Goal: Information Seeking & Learning: Check status

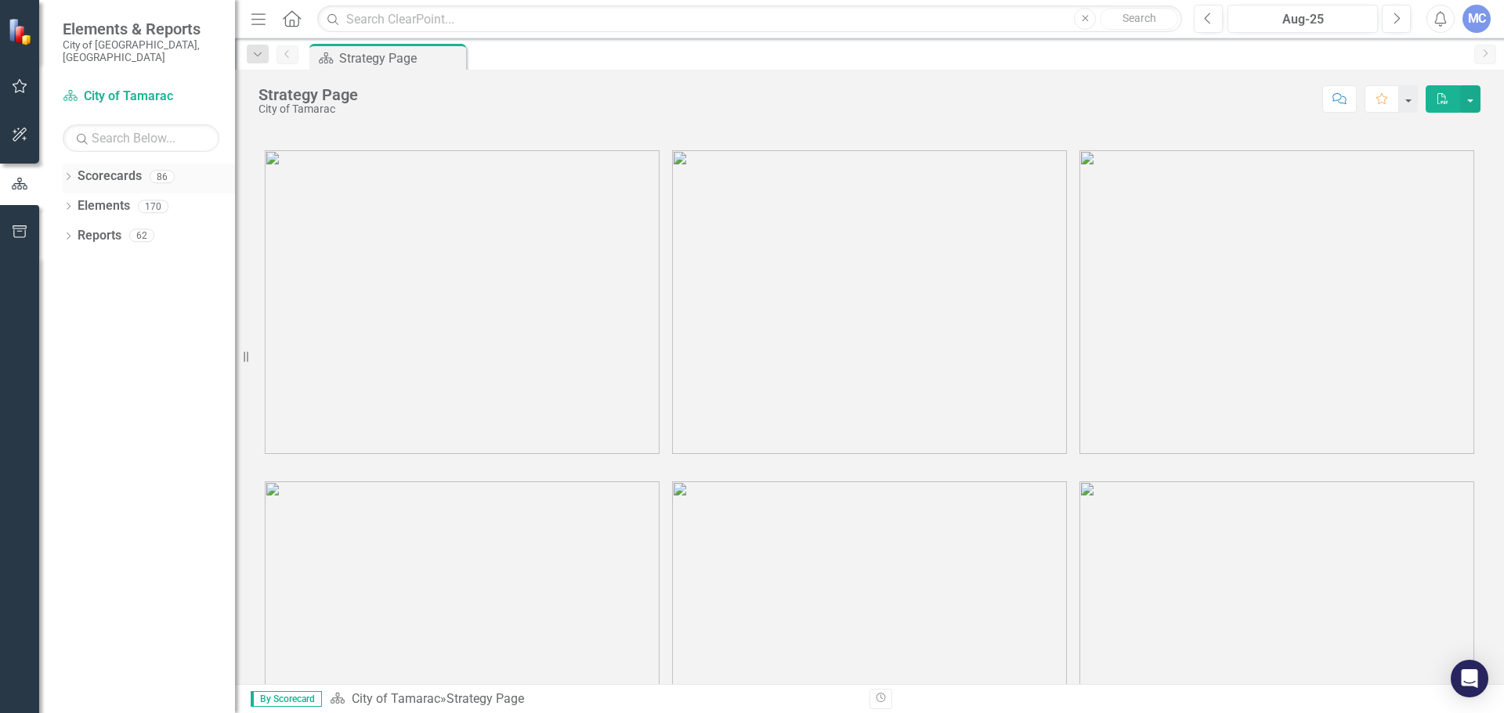
click at [67, 174] on icon "Dropdown" at bounding box center [68, 178] width 11 height 9
click at [75, 201] on icon "Dropdown" at bounding box center [76, 205] width 12 height 9
click at [78, 201] on icon "Dropdown" at bounding box center [76, 205] width 12 height 9
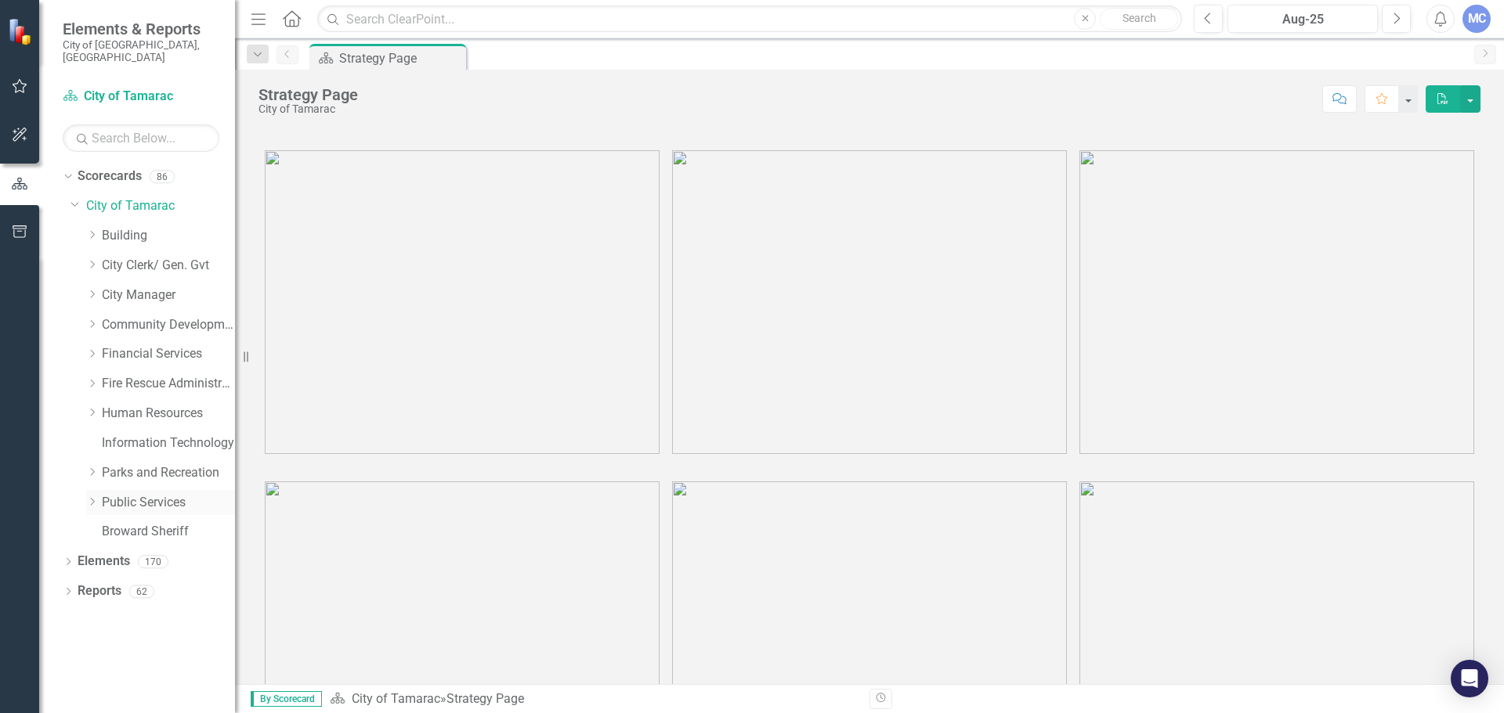
click at [89, 497] on icon "Dropdown" at bounding box center [92, 501] width 12 height 9
click at [92, 497] on icon "Dropdown" at bounding box center [92, 501] width 12 height 9
click at [91, 497] on icon "Dropdown" at bounding box center [92, 501] width 12 height 9
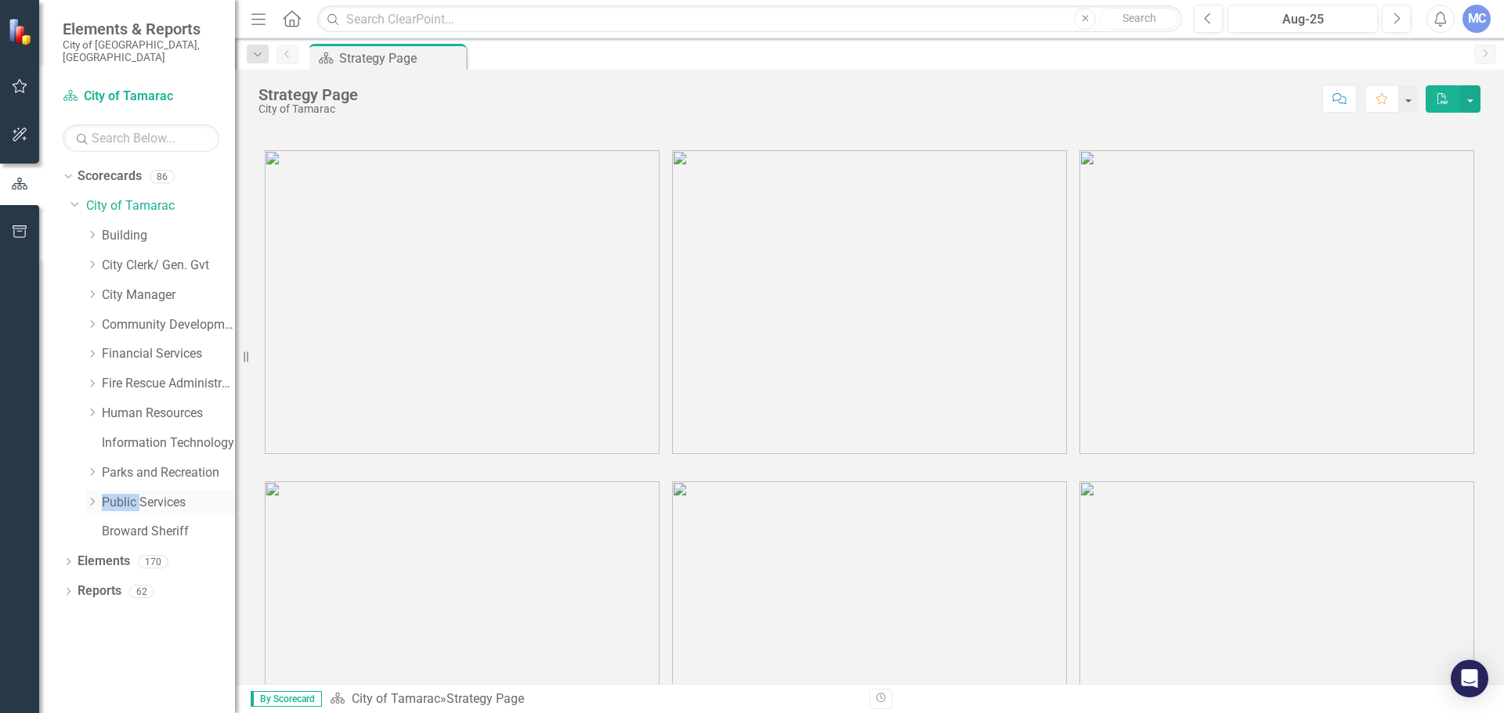
click at [91, 497] on icon "Dropdown" at bounding box center [92, 501] width 12 height 9
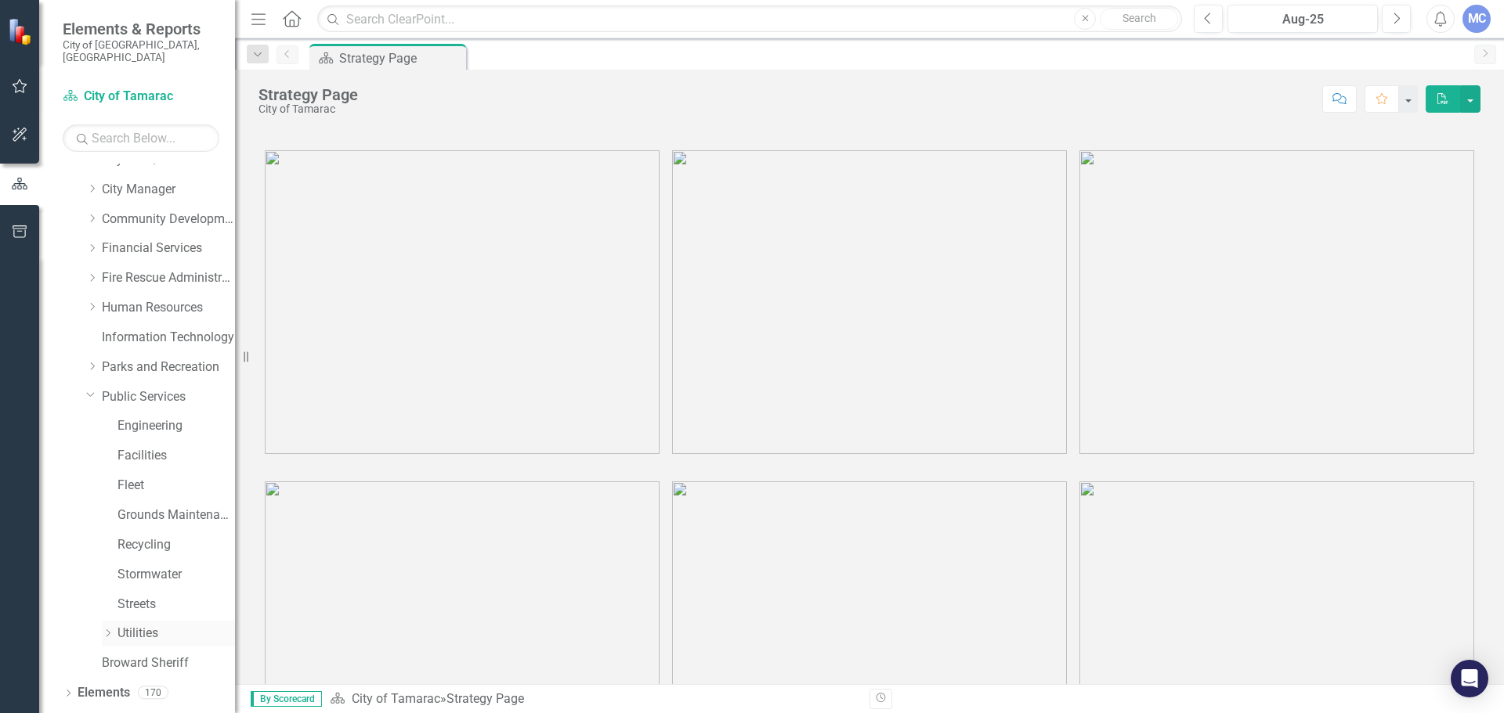
scroll to position [119, 0]
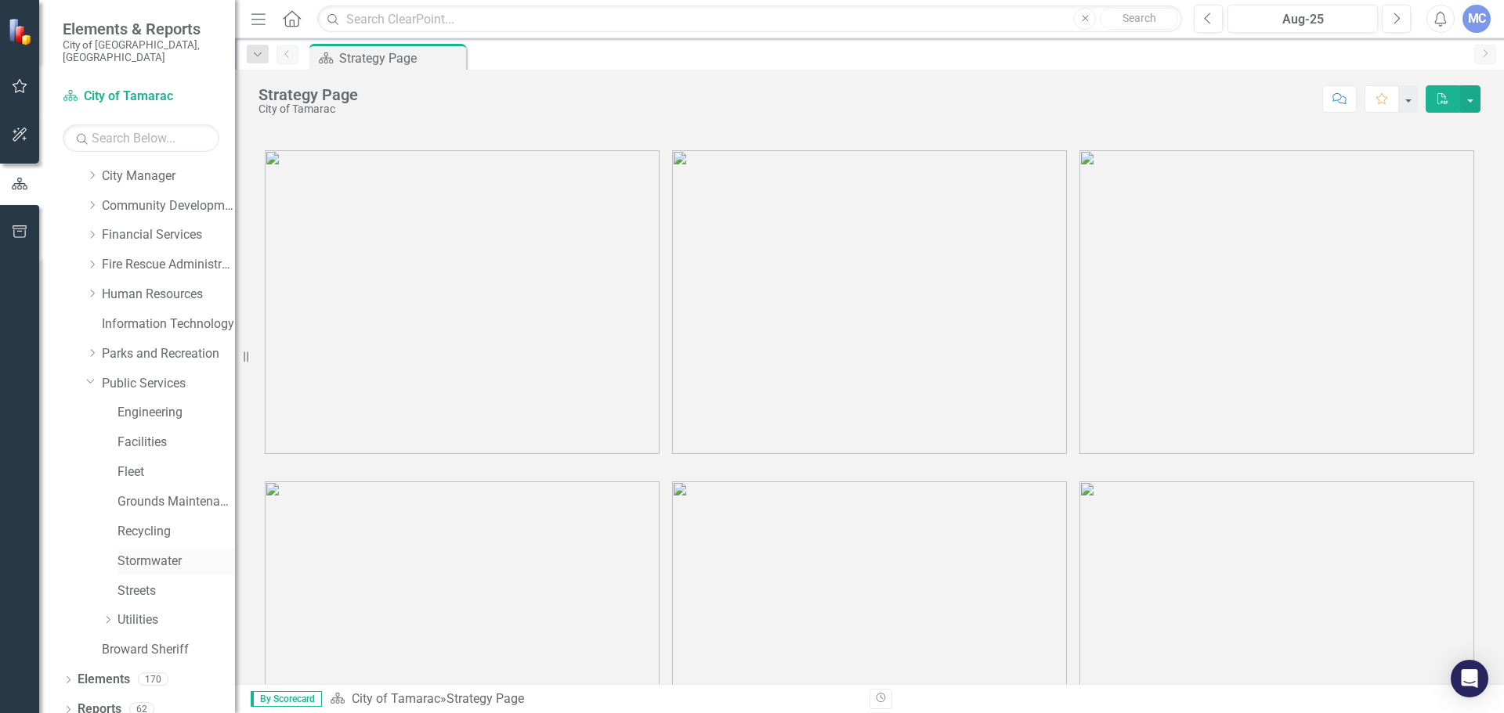
click at [172, 553] on link "Stormwater" at bounding box center [175, 562] width 117 height 18
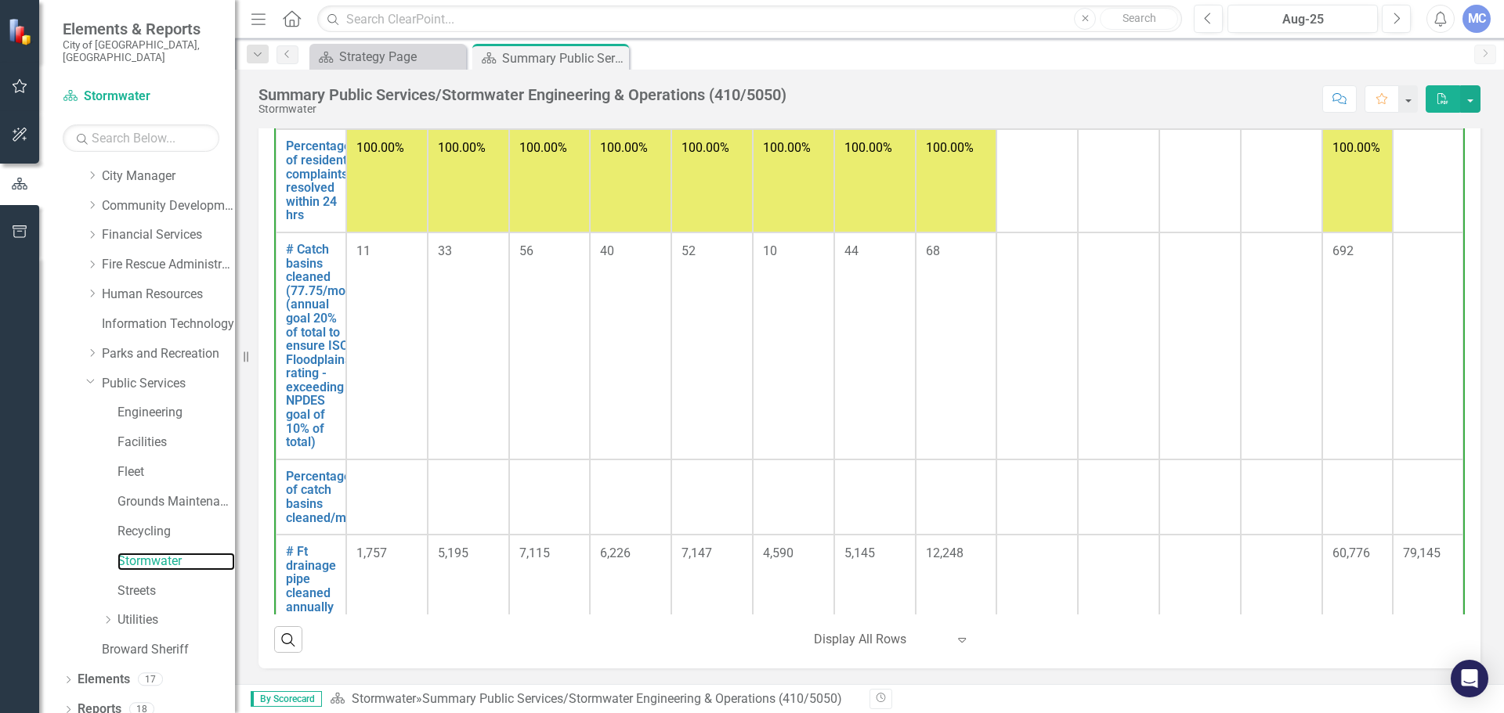
scroll to position [78, 0]
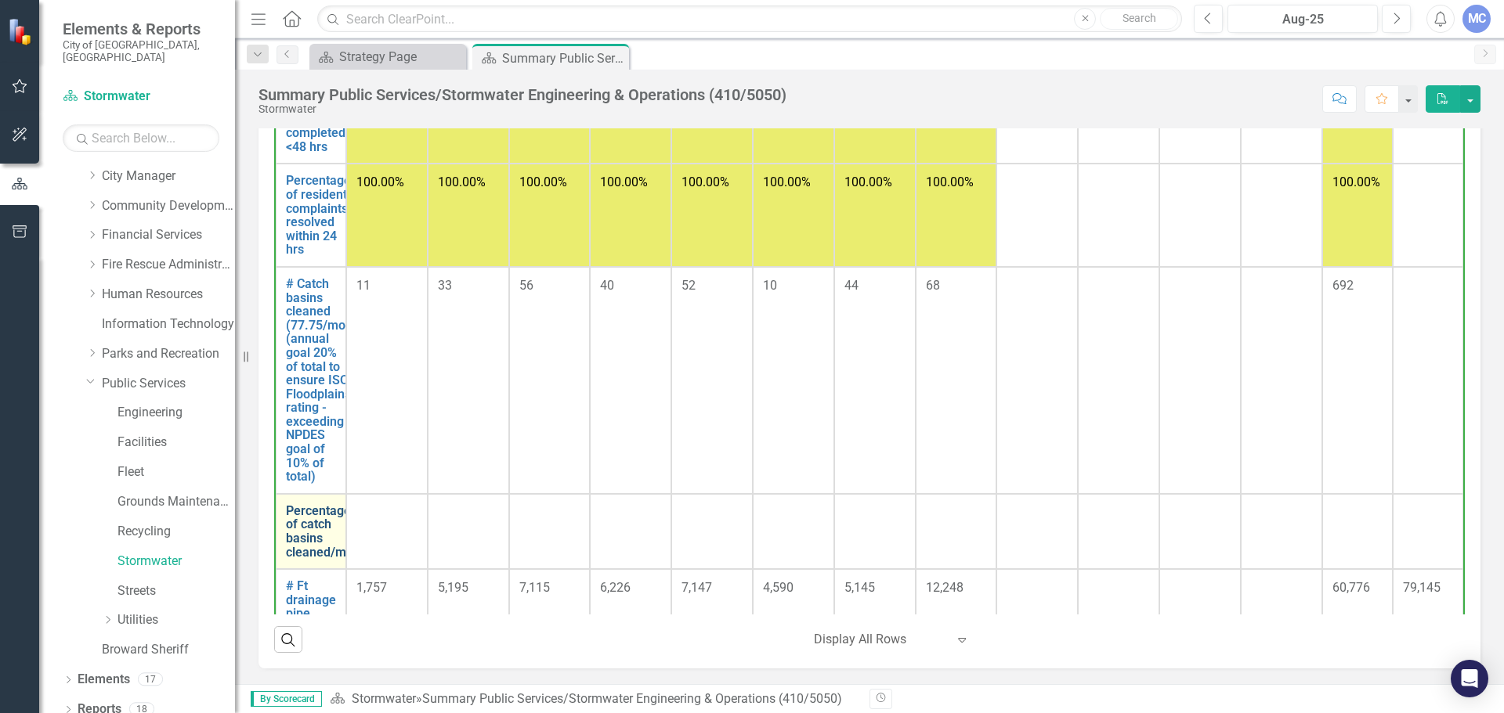
click at [318, 517] on link "Percentage of catch basins cleaned/mo" at bounding box center [319, 531] width 67 height 55
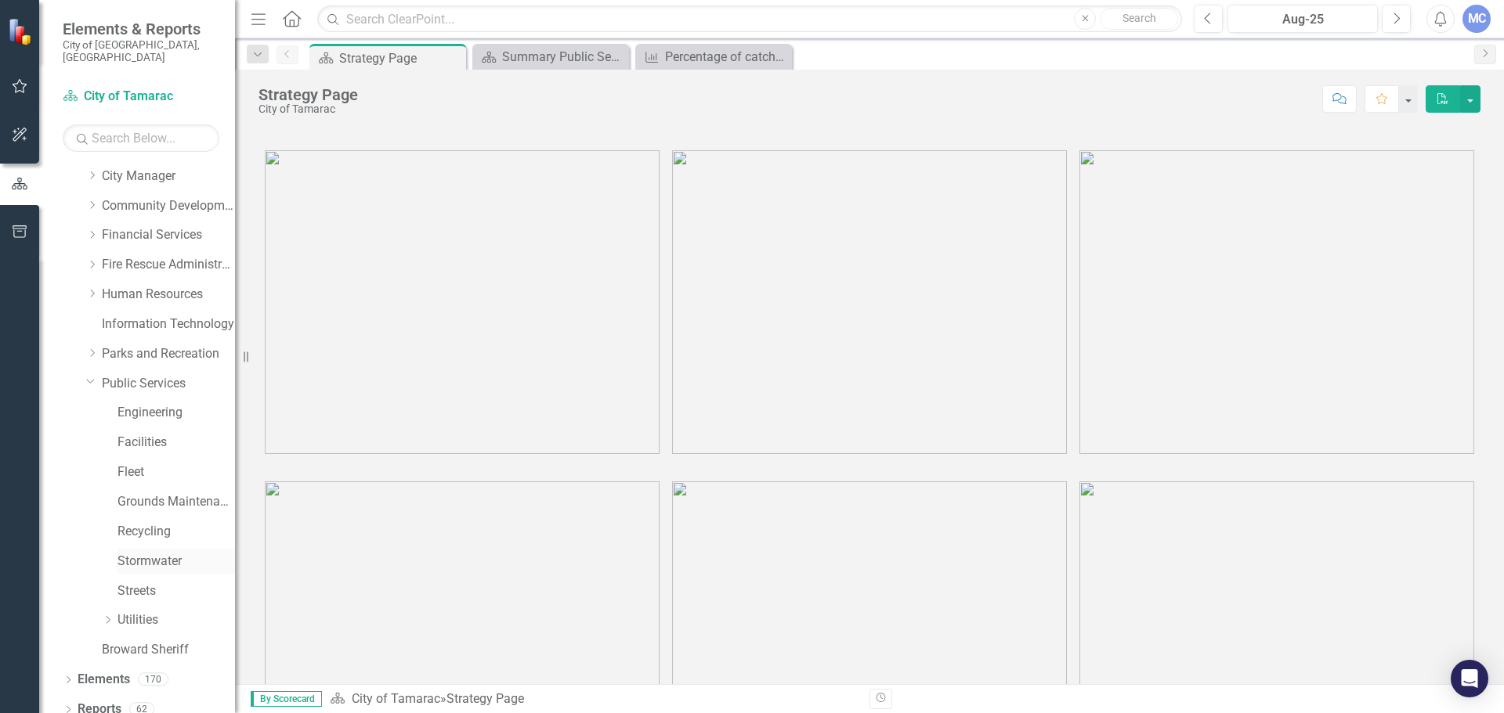
click at [175, 553] on link "Stormwater" at bounding box center [175, 562] width 117 height 18
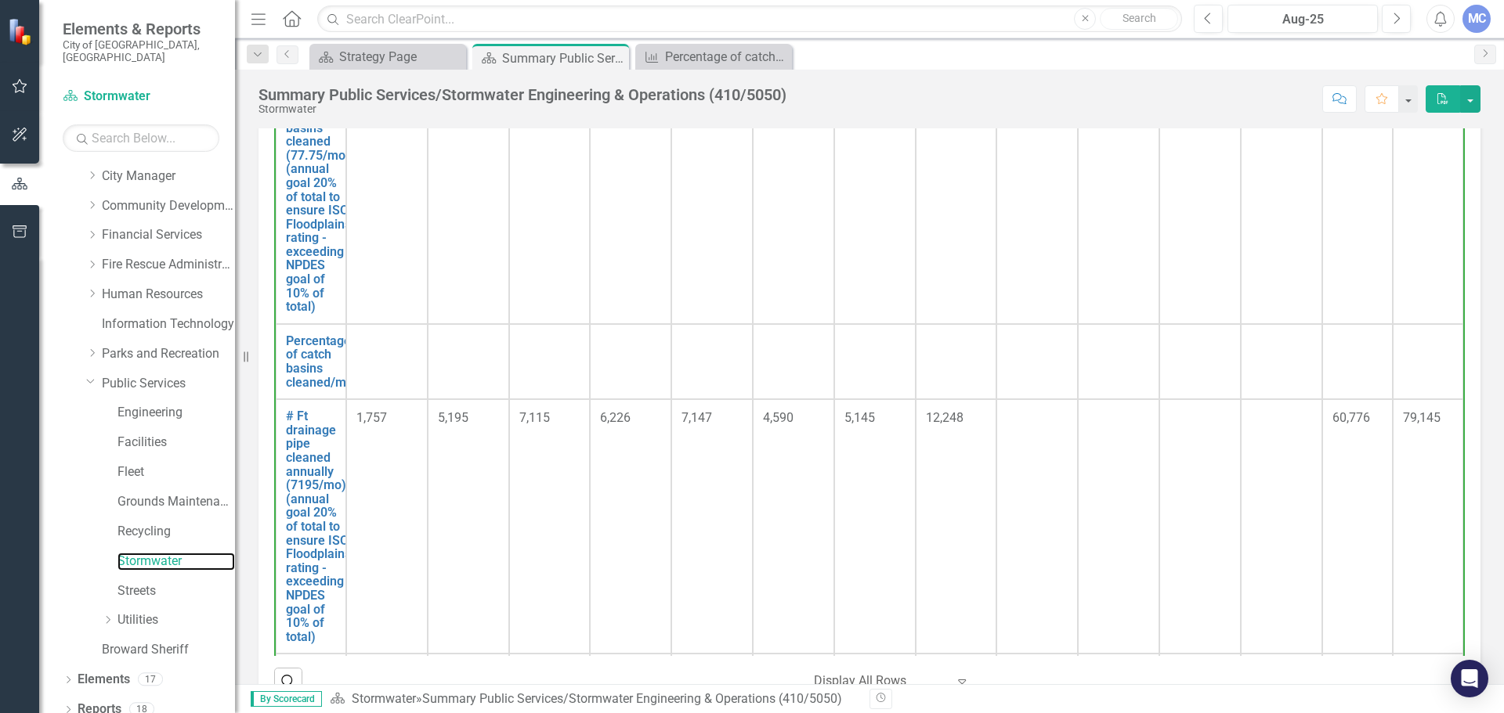
scroll to position [313, 0]
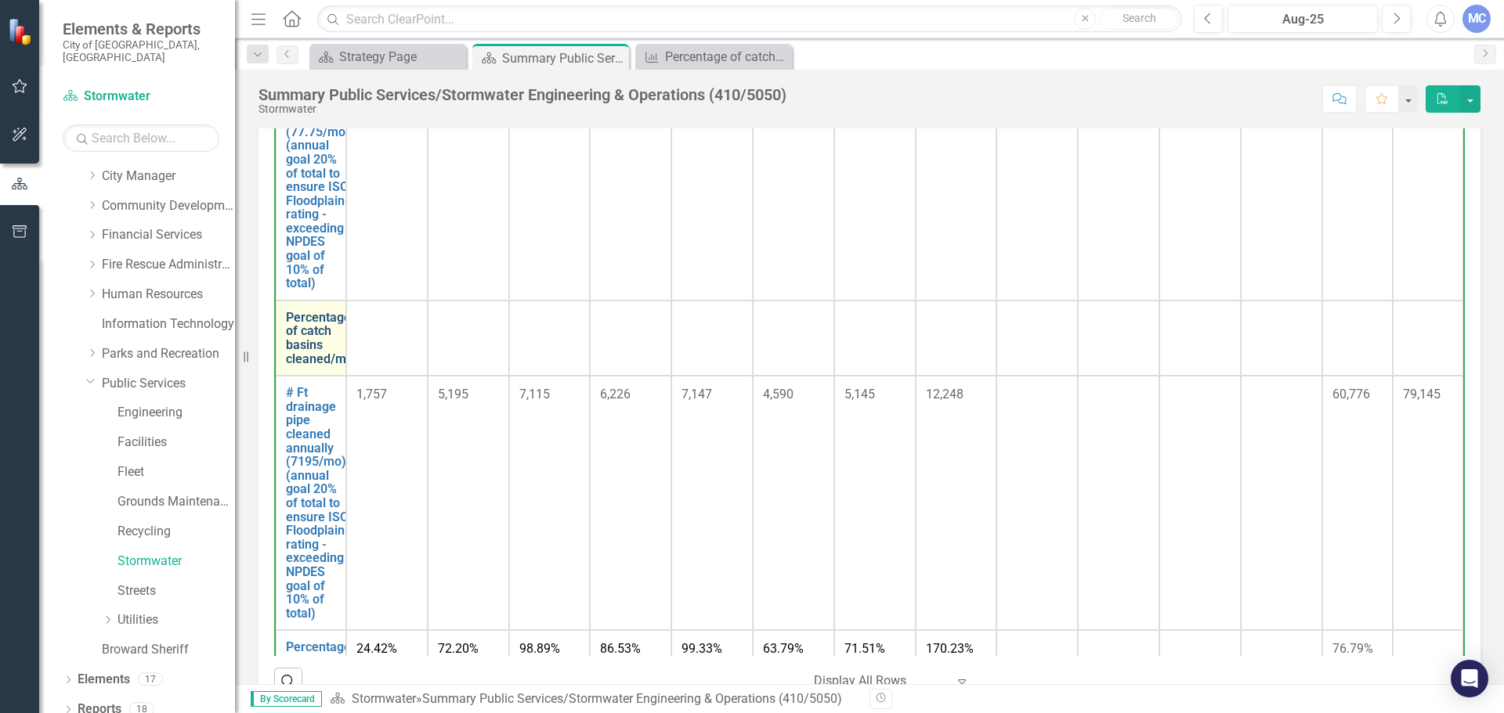
click at [302, 357] on link "Percentage of catch basins cleaned/mo" at bounding box center [319, 338] width 67 height 55
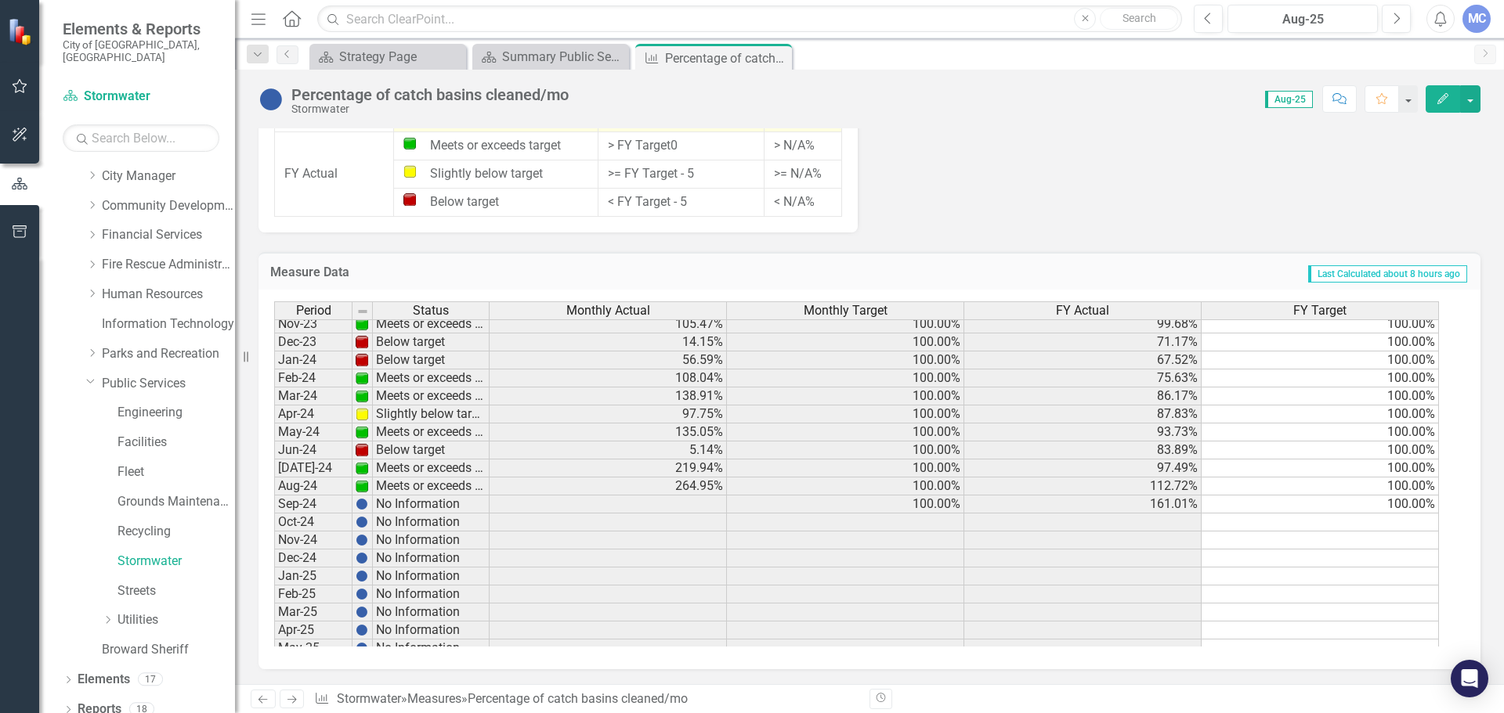
scroll to position [470, 0]
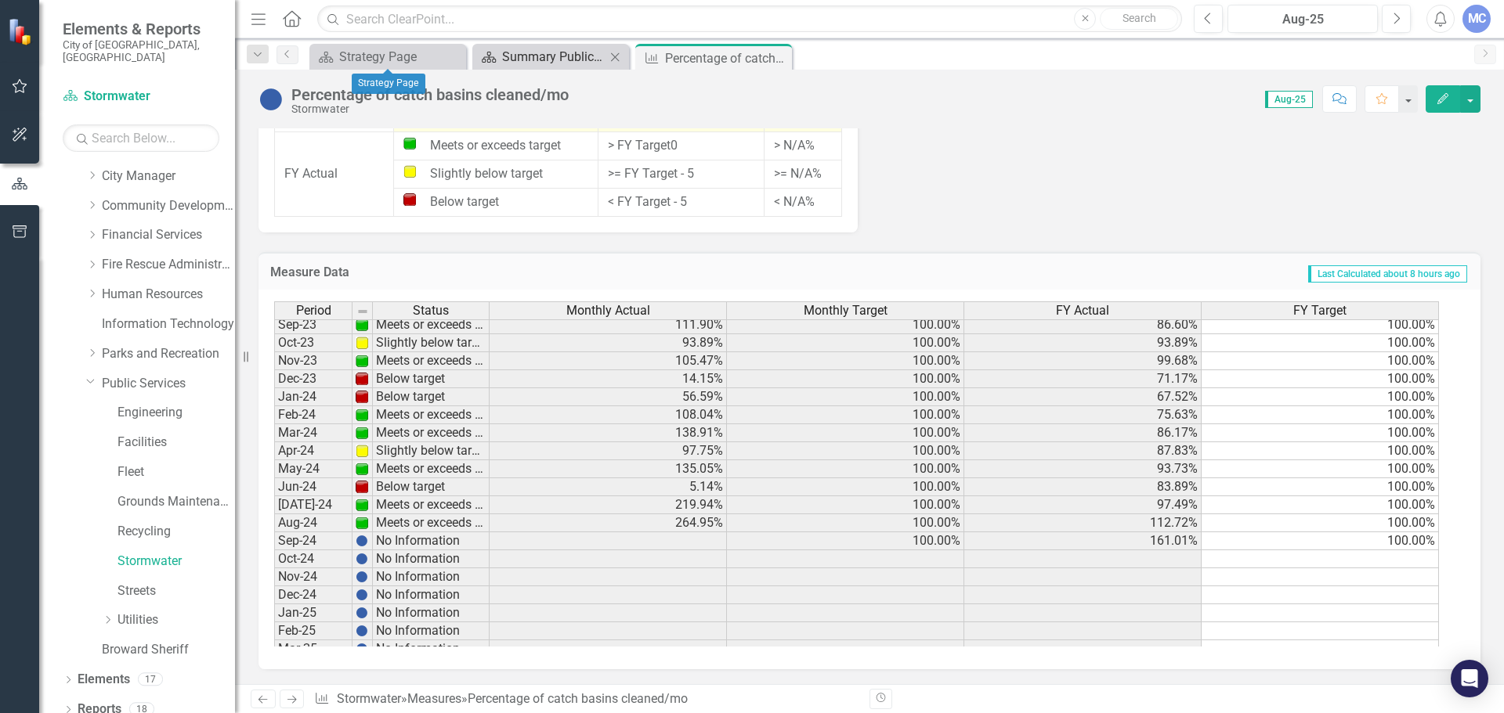
click at [565, 57] on div "Summary Public Services/Stormwater Engineering & Operations (410/5050)" at bounding box center [553, 57] width 103 height 20
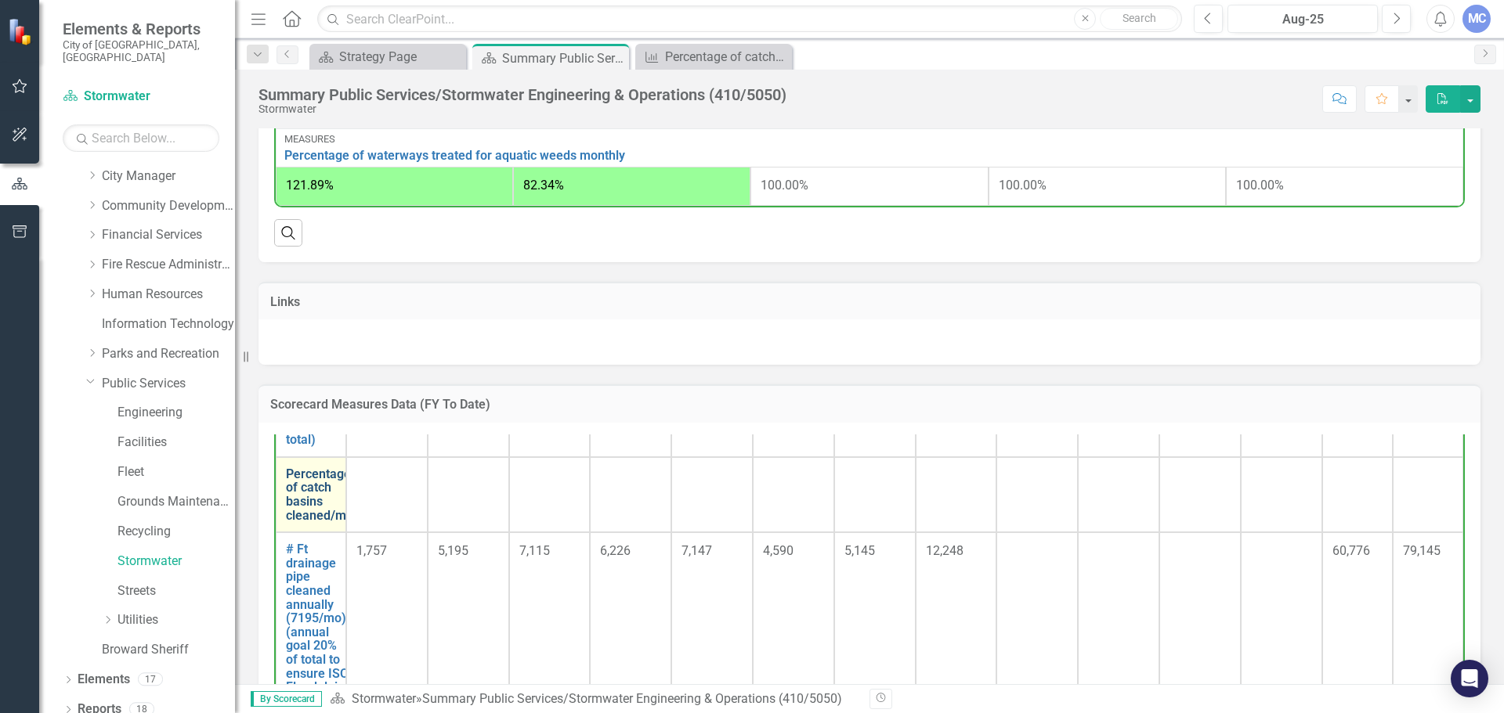
click at [310, 522] on link "Percentage of catch basins cleaned/mo" at bounding box center [319, 495] width 67 height 55
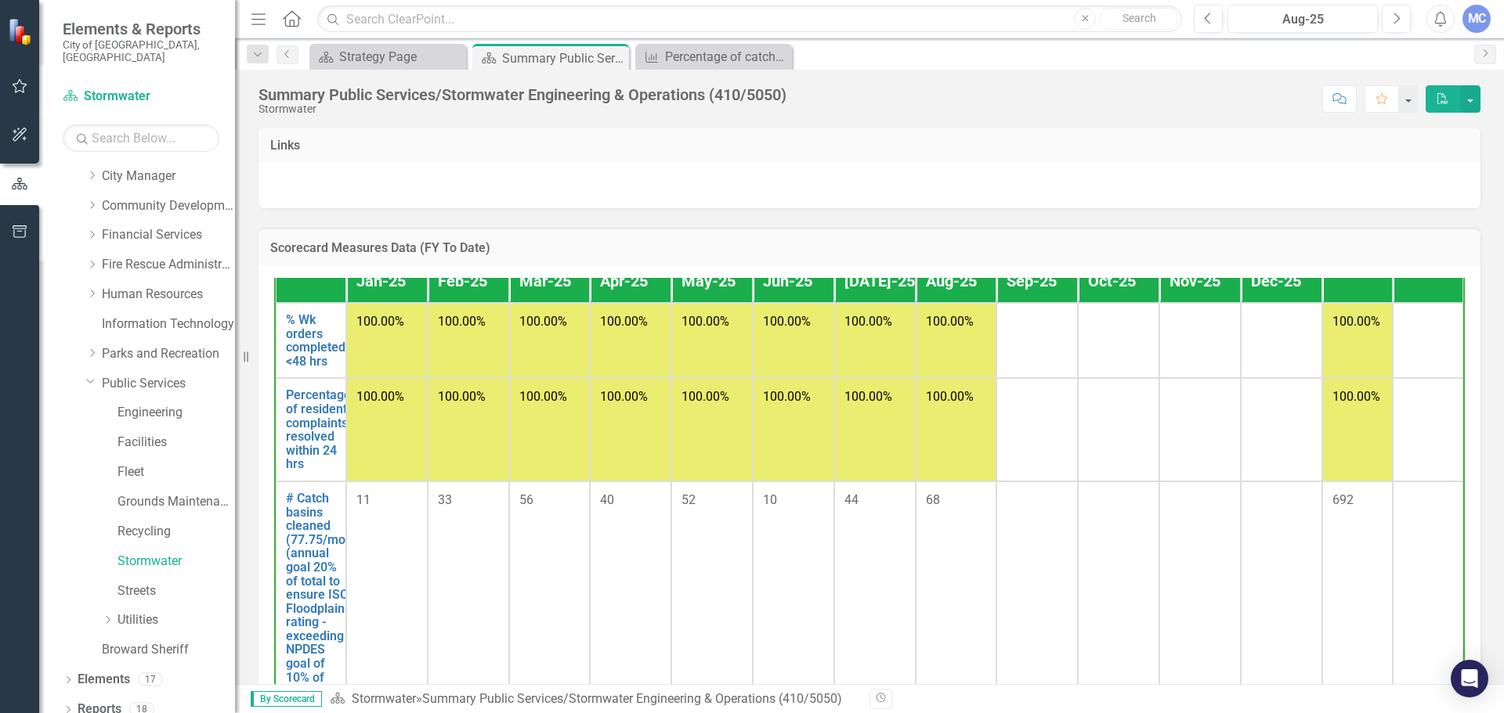
scroll to position [157, 0]
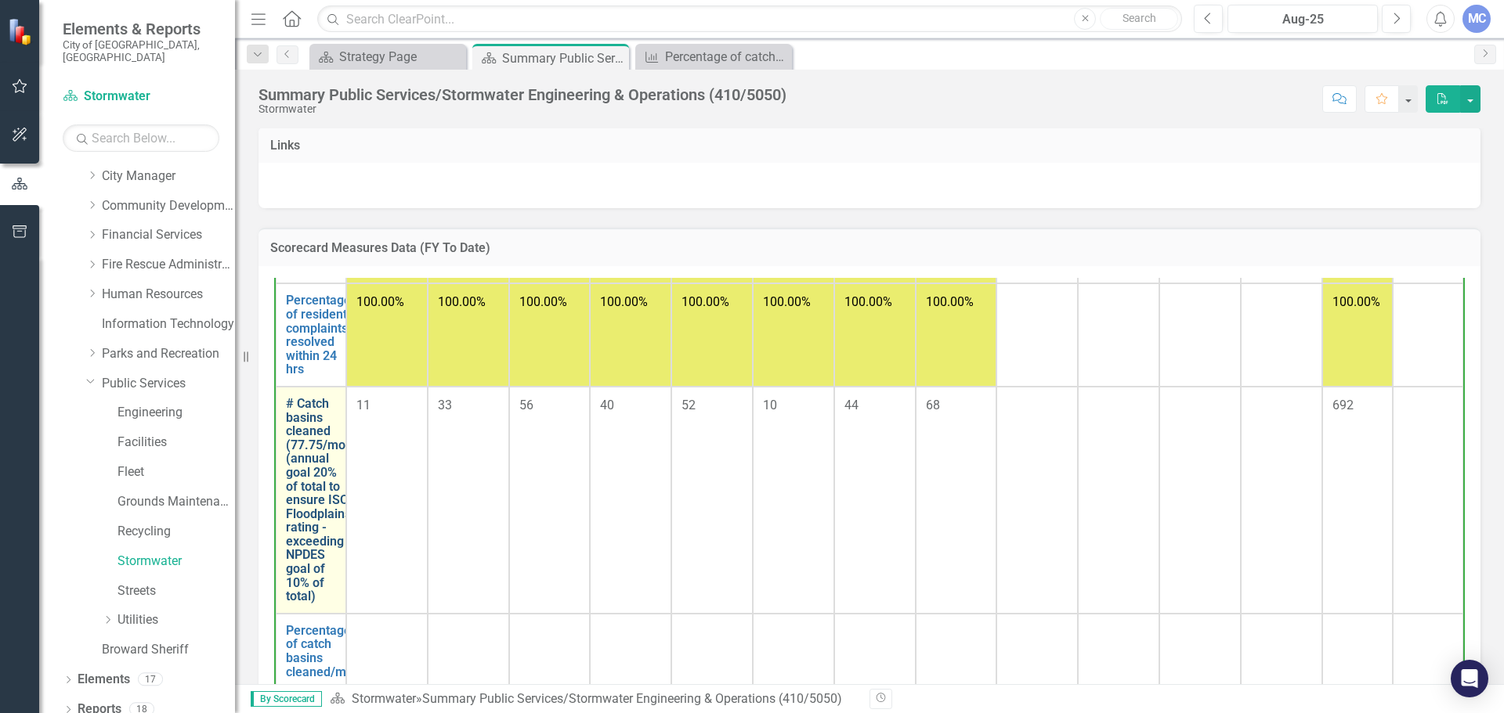
click at [312, 526] on link "# Catch basins cleaned (77.75/mo) (annual goal 20% of total to ensure ISO Flood…" at bounding box center [318, 500] width 65 height 207
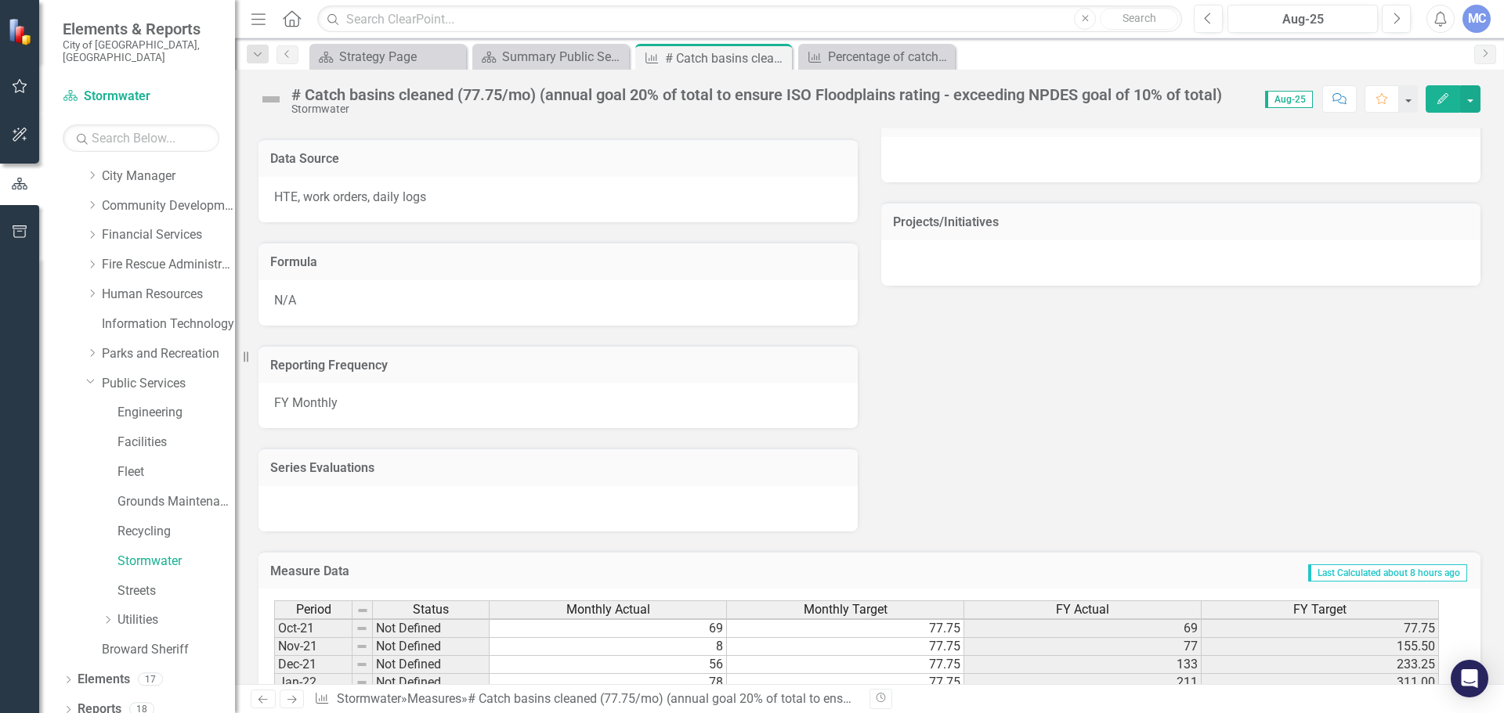
scroll to position [940, 0]
